Goal: Transaction & Acquisition: Register for event/course

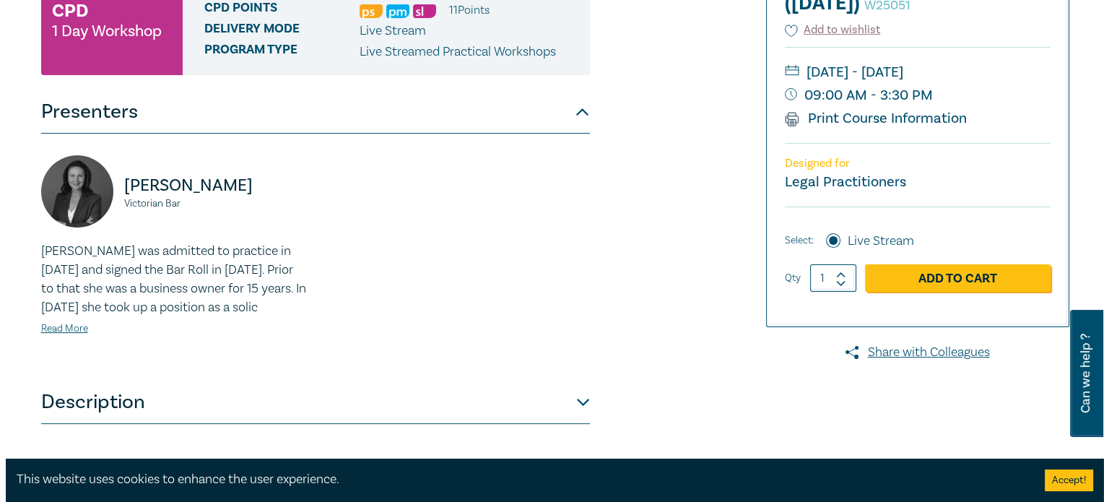
scroll to position [433, 0]
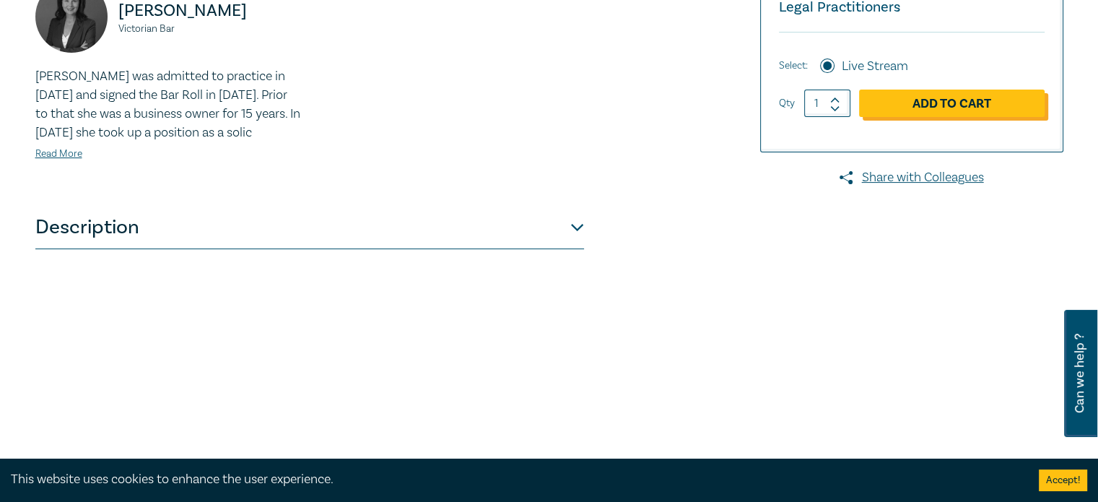
click at [918, 117] on link "Add to Cart" at bounding box center [952, 103] width 186 height 27
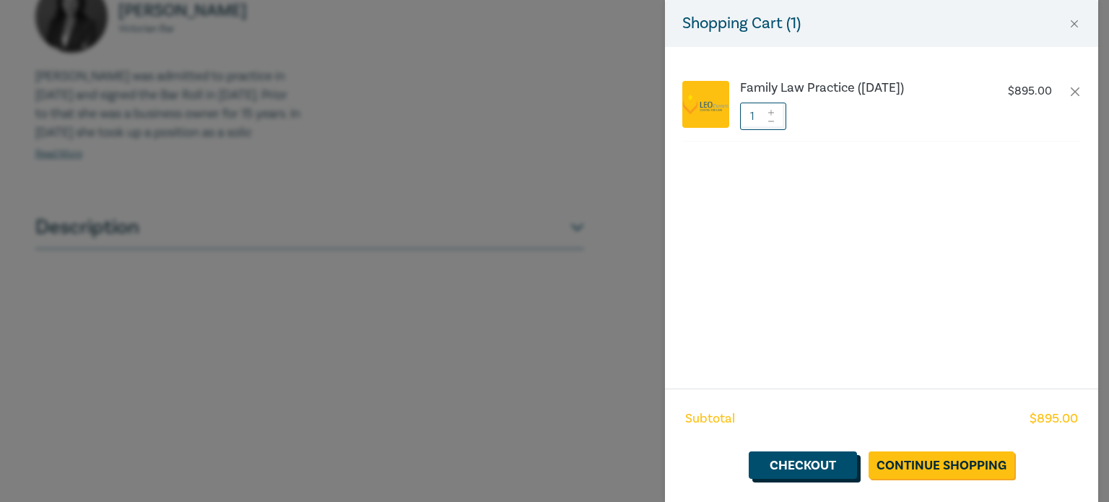
click at [785, 465] on link "Checkout" at bounding box center [803, 464] width 108 height 27
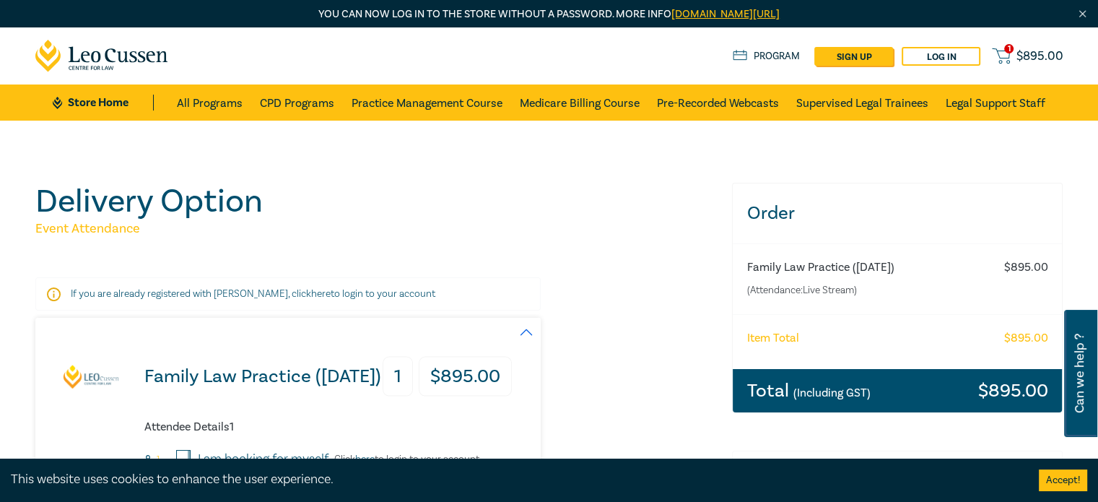
click at [311, 293] on link "here" at bounding box center [320, 293] width 19 height 13
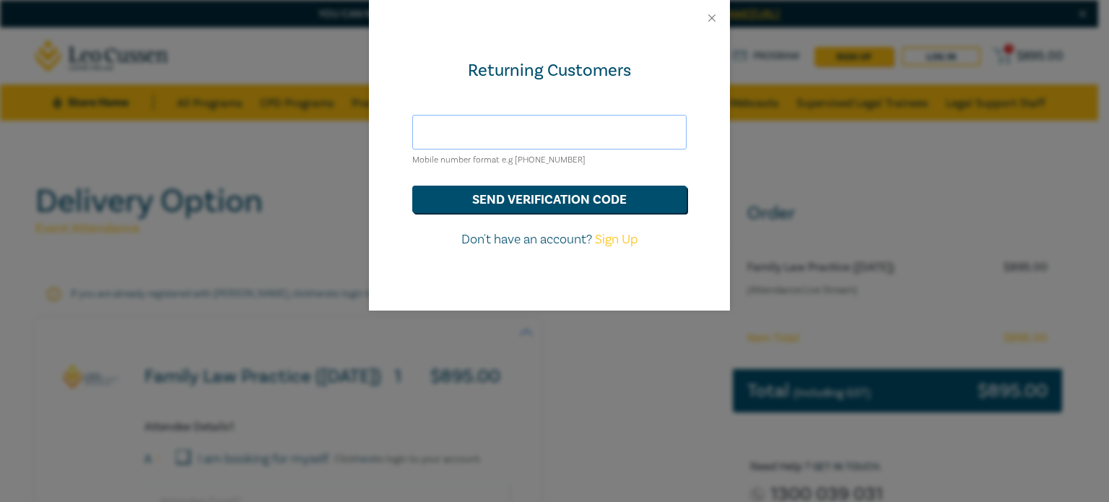
click at [461, 136] on input "text" at bounding box center [549, 132] width 274 height 35
click at [541, 194] on button "send verification code" at bounding box center [549, 199] width 274 height 27
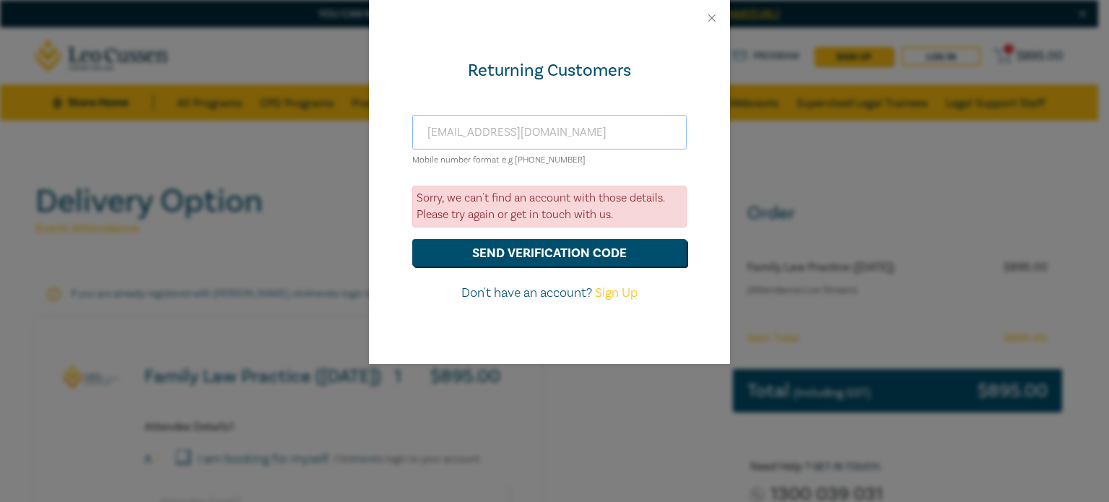
drag, startPoint x: 529, startPoint y: 137, endPoint x: 341, endPoint y: 112, distance: 189.4
click at [341, 112] on div "Returning Customers rcarroll@tewls.org.au Mobile number format e.g +61 00000000…" at bounding box center [554, 251] width 1109 height 502
type input "[PERSON_NAME][EMAIL_ADDRESS][DOMAIN_NAME]"
click at [550, 253] on button "send verification code" at bounding box center [549, 252] width 274 height 27
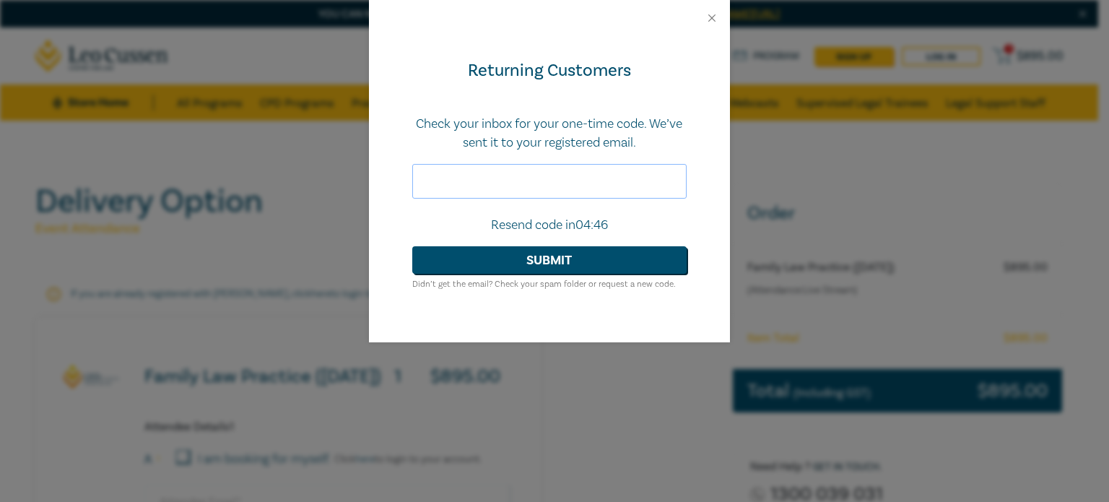
click at [494, 173] on input "text" at bounding box center [549, 181] width 274 height 35
type input "924275"
click at [588, 258] on button "Submit" at bounding box center [549, 259] width 274 height 27
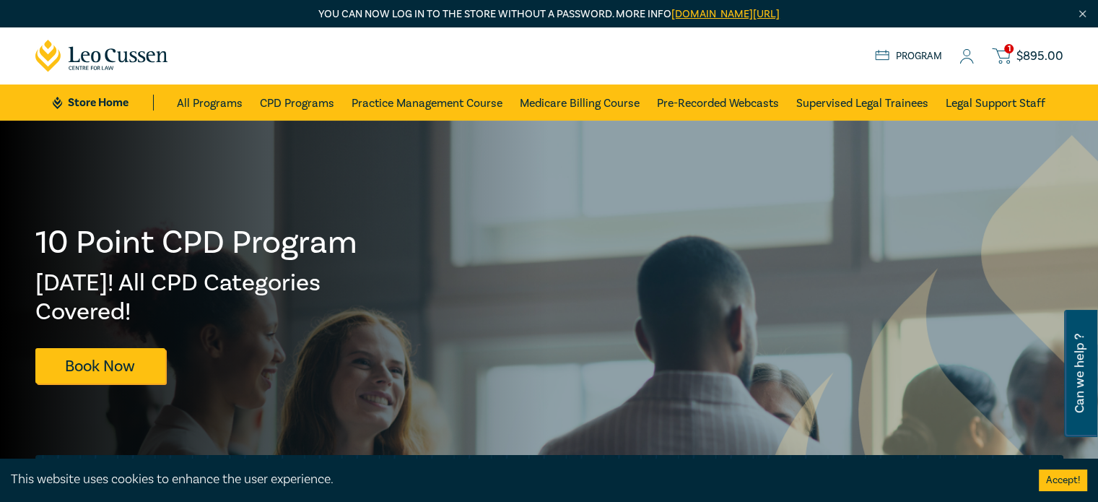
click at [1000, 58] on icon at bounding box center [1001, 56] width 18 height 18
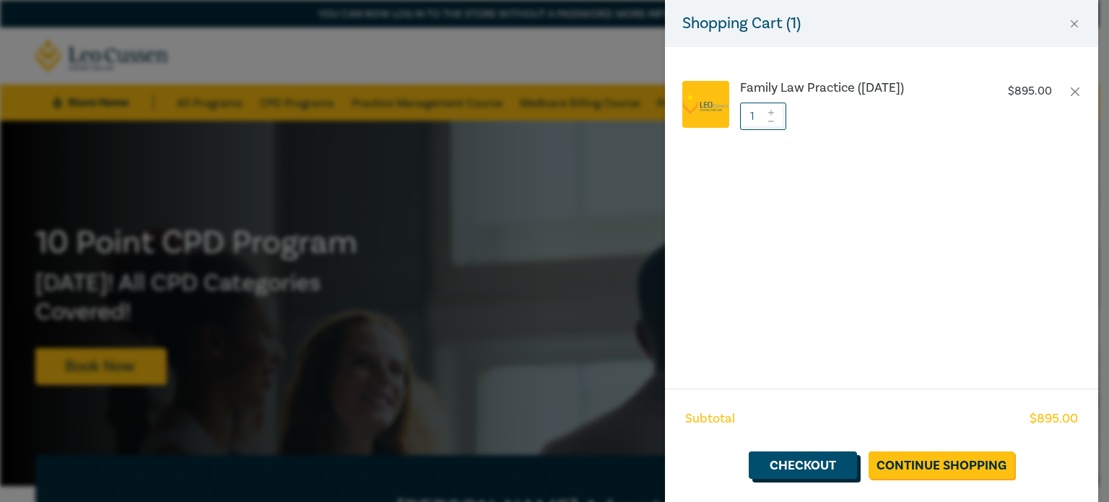
click at [798, 470] on link "Checkout" at bounding box center [803, 464] width 108 height 27
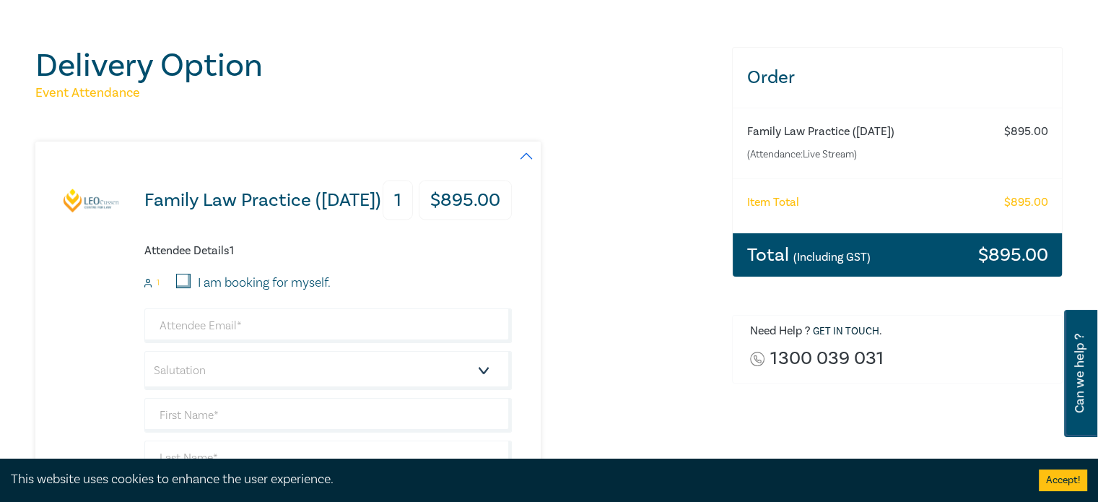
scroll to position [144, 0]
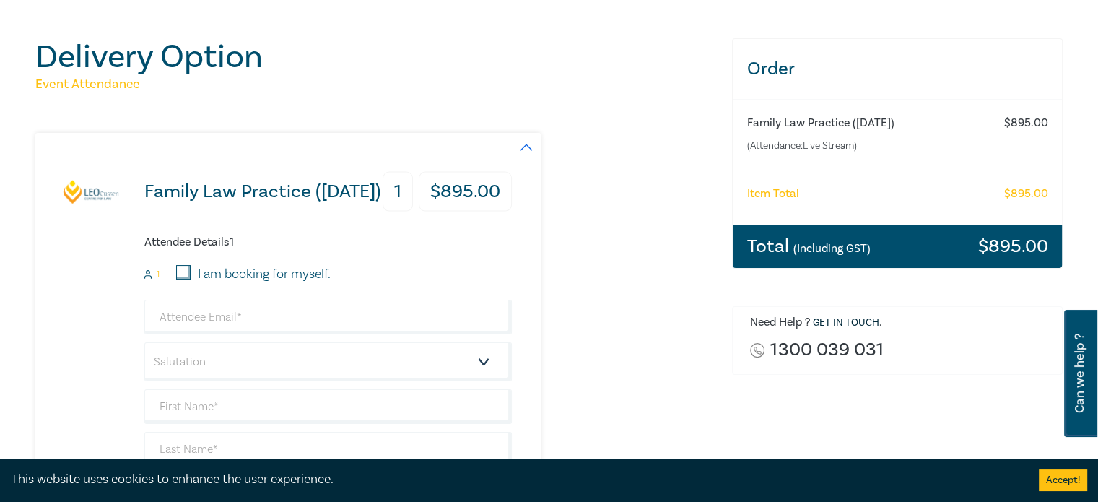
click at [175, 276] on div "I am booking for myself." at bounding box center [245, 274] width 171 height 19
click at [179, 274] on input "I am booking for myself." at bounding box center [183, 272] width 14 height 14
checkbox input "true"
type input "[PERSON_NAME][EMAIL_ADDRESS][DOMAIN_NAME]"
type input "[PERSON_NAME]"
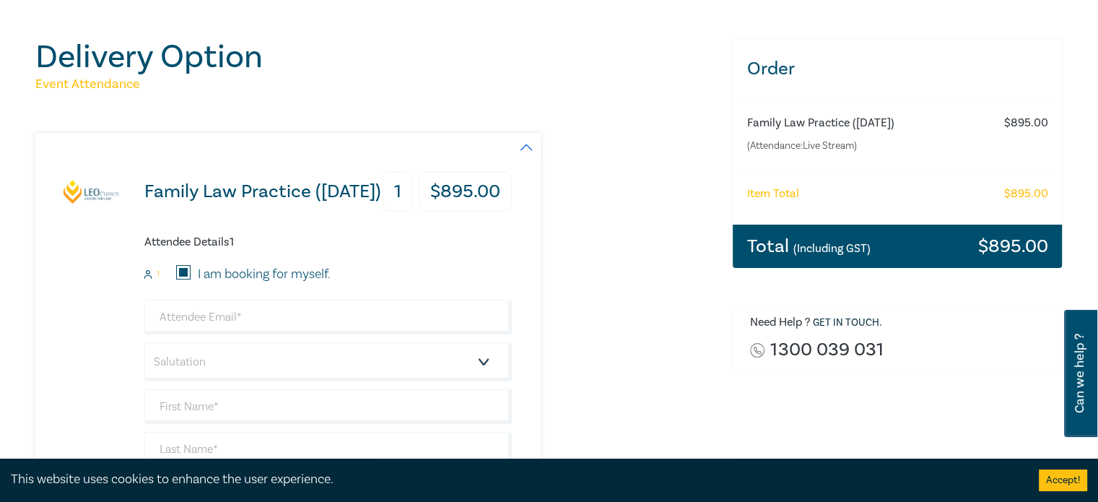
type input "[PERSON_NAME]"
type input "421844725"
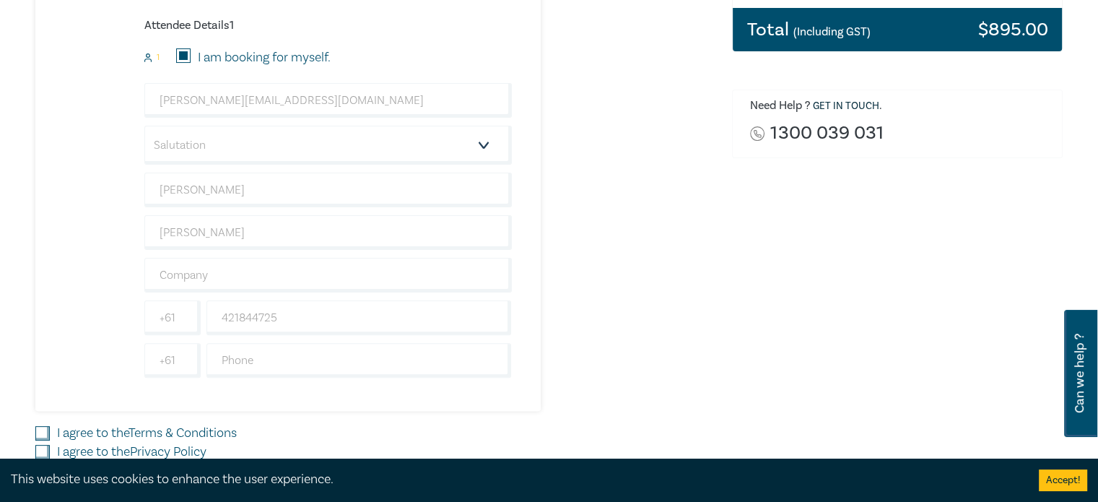
scroll to position [217, 0]
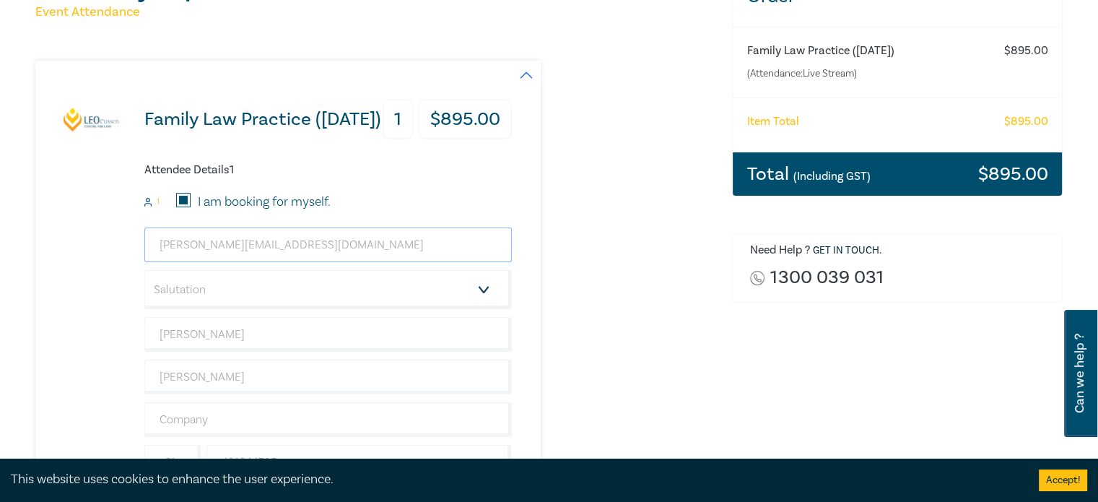
click at [308, 241] on input "[PERSON_NAME][EMAIL_ADDRESS][DOMAIN_NAME]" at bounding box center [327, 244] width 367 height 35
drag, startPoint x: 343, startPoint y: 247, endPoint x: 160, endPoint y: 249, distance: 182.6
click at [160, 249] on input "[PERSON_NAME][EMAIL_ADDRESS][DOMAIN_NAME]" at bounding box center [327, 244] width 367 height 35
drag, startPoint x: 260, startPoint y: 247, endPoint x: 87, endPoint y: 239, distance: 173.4
click at [87, 239] on div "Family Law Practice ([DATE]) 1 $ 895.00 Attendee Details 1 1 I am booking for m…" at bounding box center [273, 308] width 476 height 494
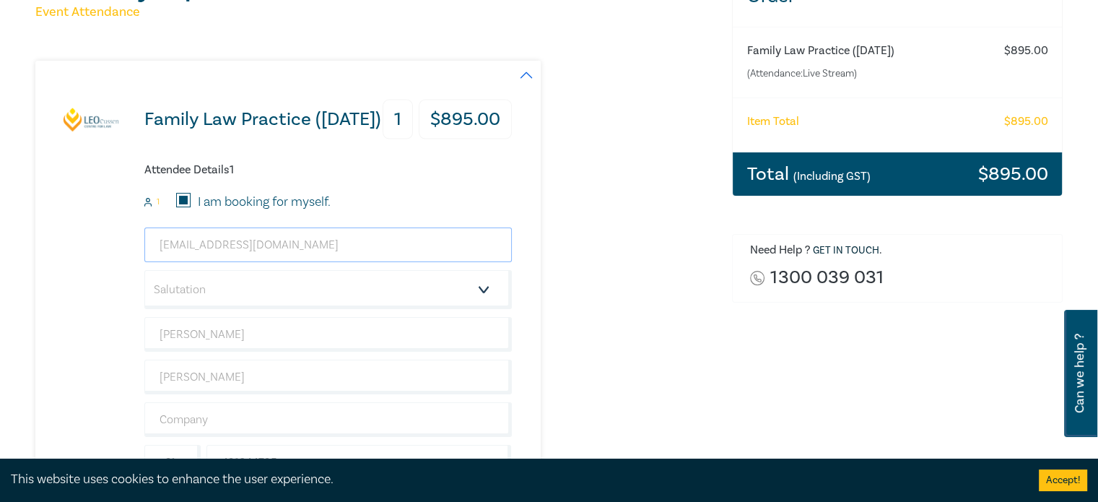
click at [287, 241] on input "[EMAIL_ADDRESS][DOMAIN_NAME]" at bounding box center [327, 244] width 367 height 35
drag, startPoint x: 287, startPoint y: 250, endPoint x: 200, endPoint y: 244, distance: 86.9
click at [200, 244] on input "[EMAIL_ADDRESS][DOMAIN_NAME]" at bounding box center [327, 244] width 367 height 35
type input "[EMAIL_ADDRESS][DOMAIN_NAME]"
click at [664, 326] on div "Family Law Practice ([DATE]) 1 $ 895.00 Attendee Details 1 1 I am booking for m…" at bounding box center [374, 308] width 679 height 494
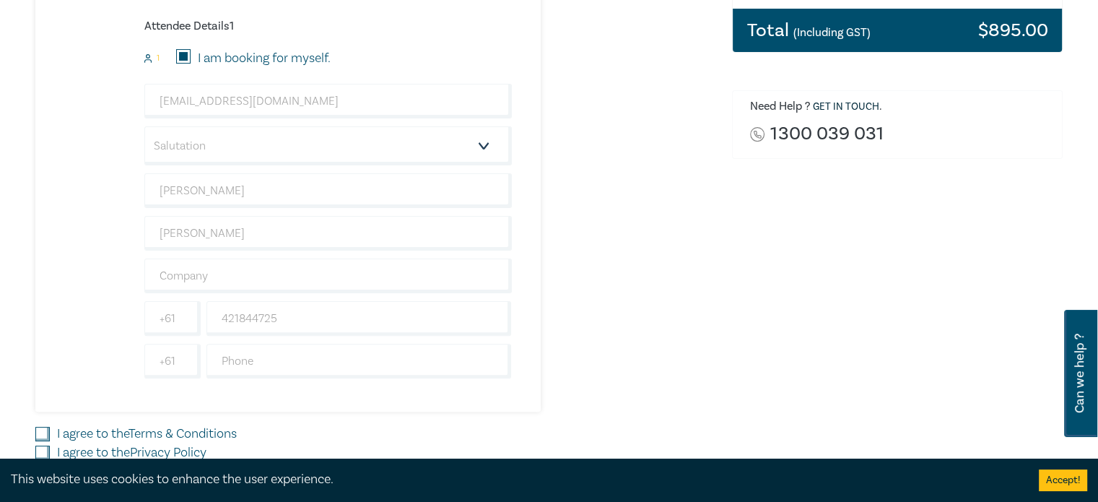
scroll to position [361, 0]
click at [217, 229] on input "[PERSON_NAME]" at bounding box center [327, 232] width 367 height 35
click at [205, 277] on input "text" at bounding box center [327, 275] width 367 height 35
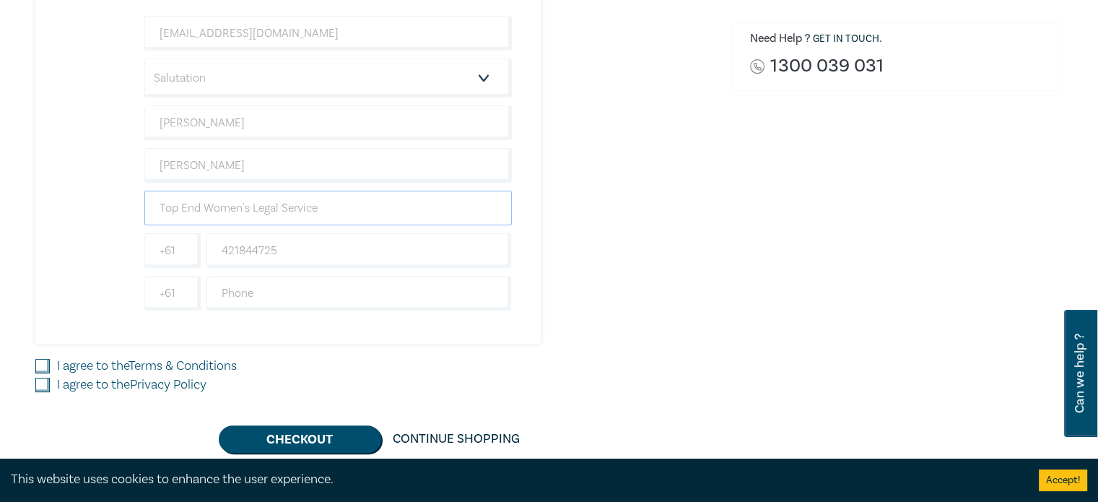
scroll to position [505, 0]
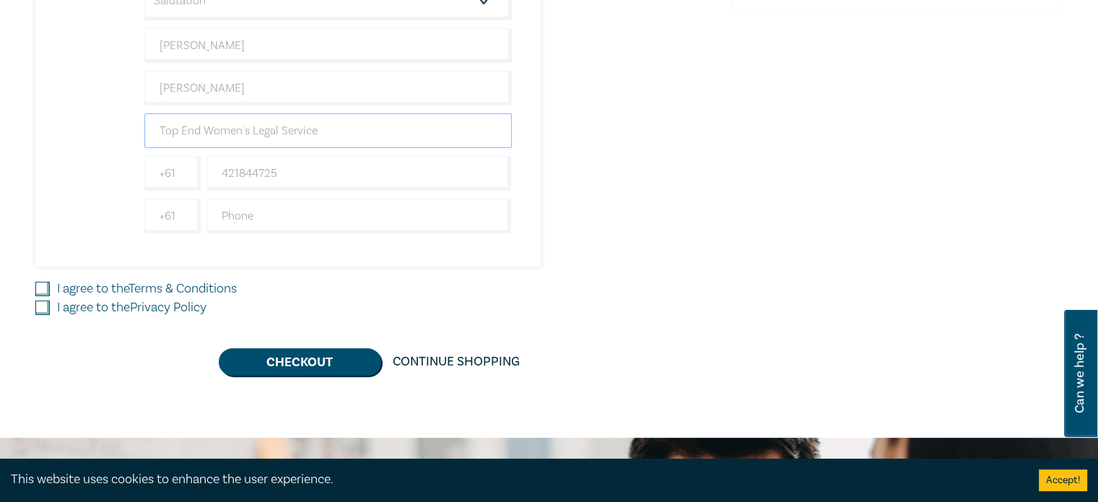
type input "Top End Women's Legal Service"
click at [45, 284] on input "I agree to the Terms & Conditions" at bounding box center [42, 289] width 14 height 14
checkbox input "true"
click at [40, 308] on input "I agree to the Privacy Policy" at bounding box center [42, 307] width 14 height 14
checkbox input "true"
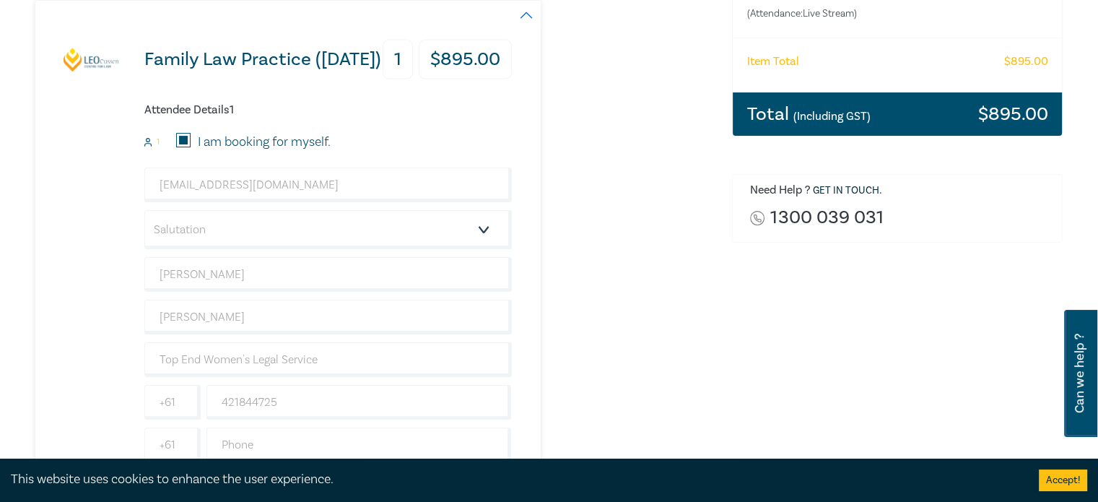
scroll to position [72, 0]
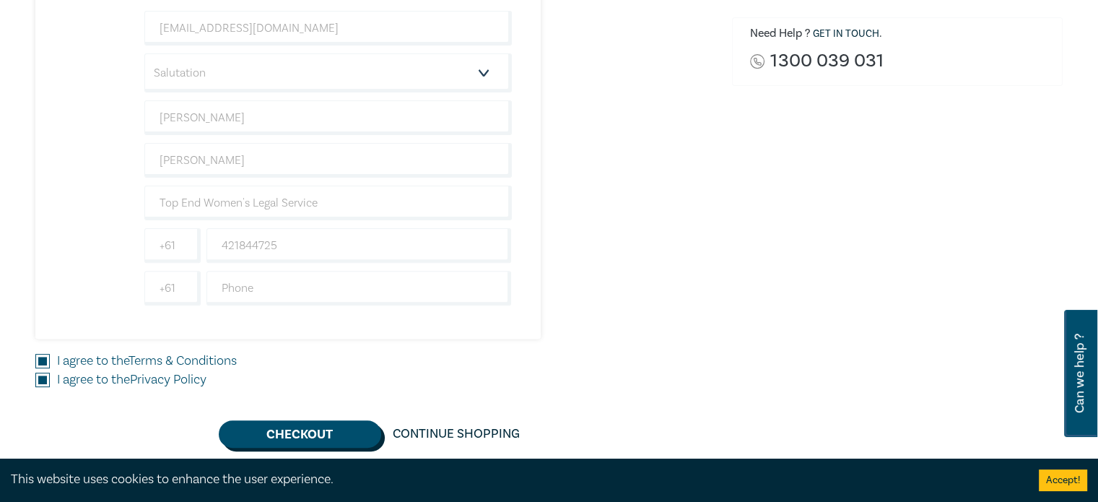
click at [260, 429] on button "Checkout" at bounding box center [300, 433] width 162 height 27
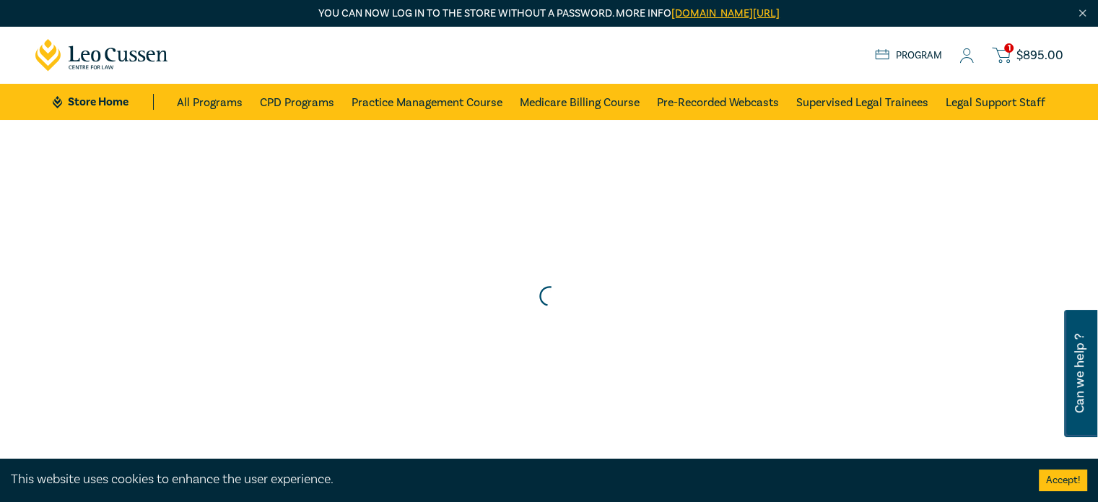
scroll to position [0, 0]
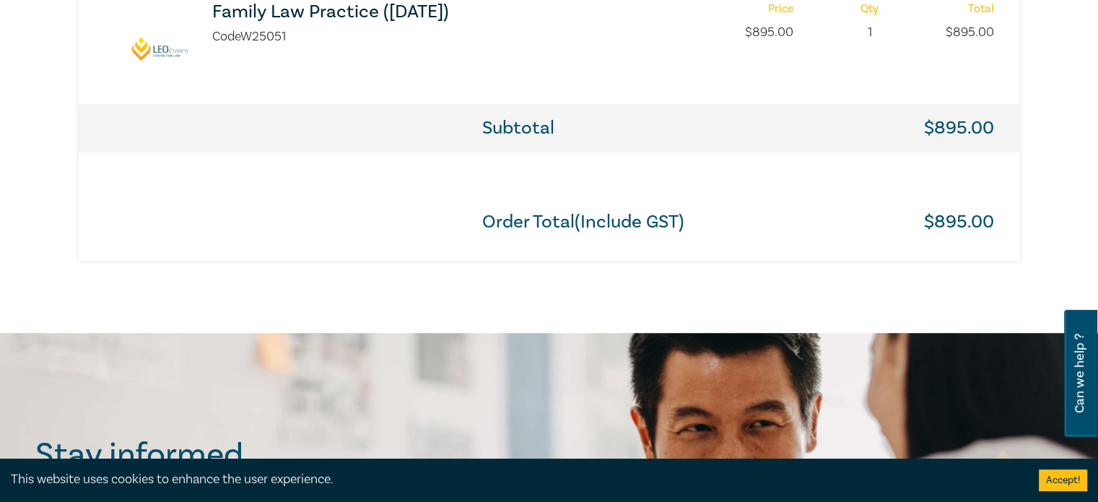
scroll to position [577, 0]
